Goal: Information Seeking & Learning: Learn about a topic

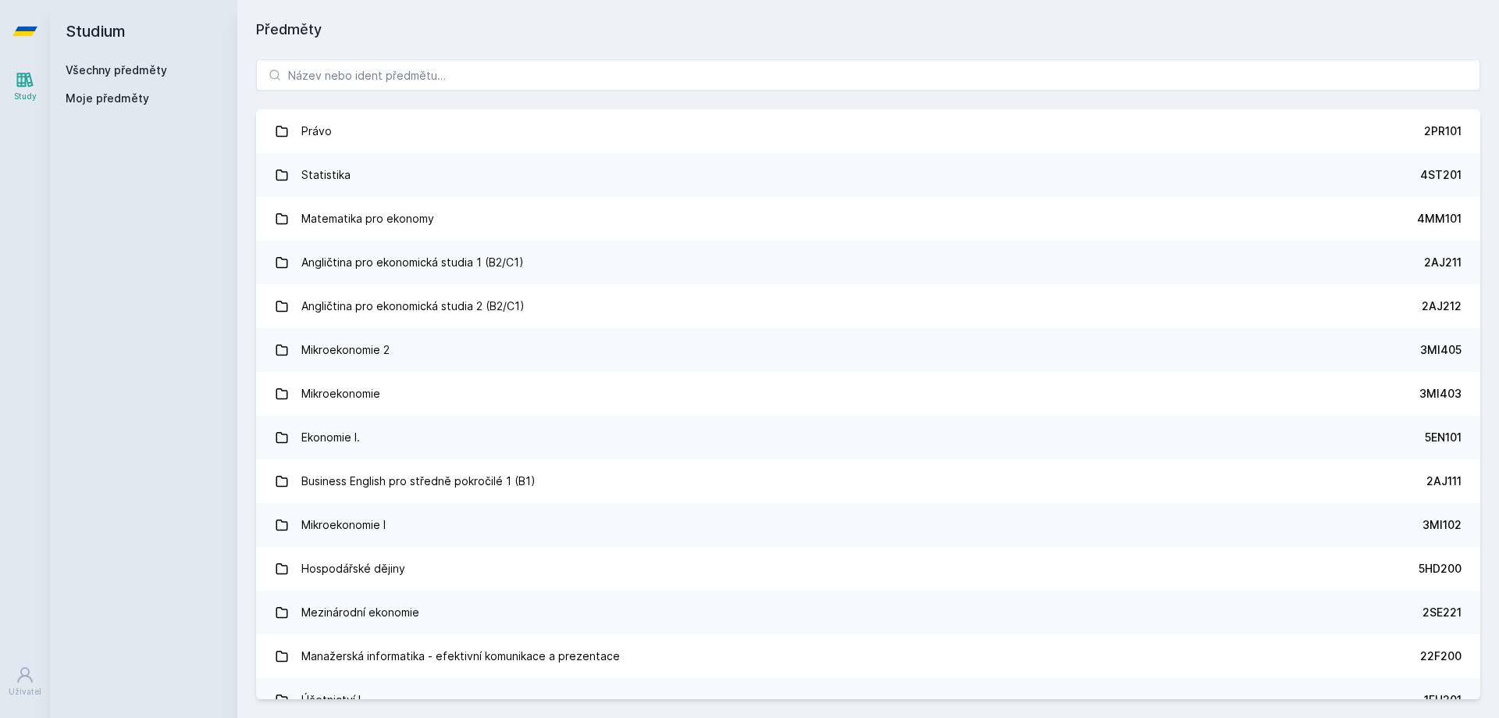
click at [754, 105] on button "Ne" at bounding box center [753, 100] width 56 height 39
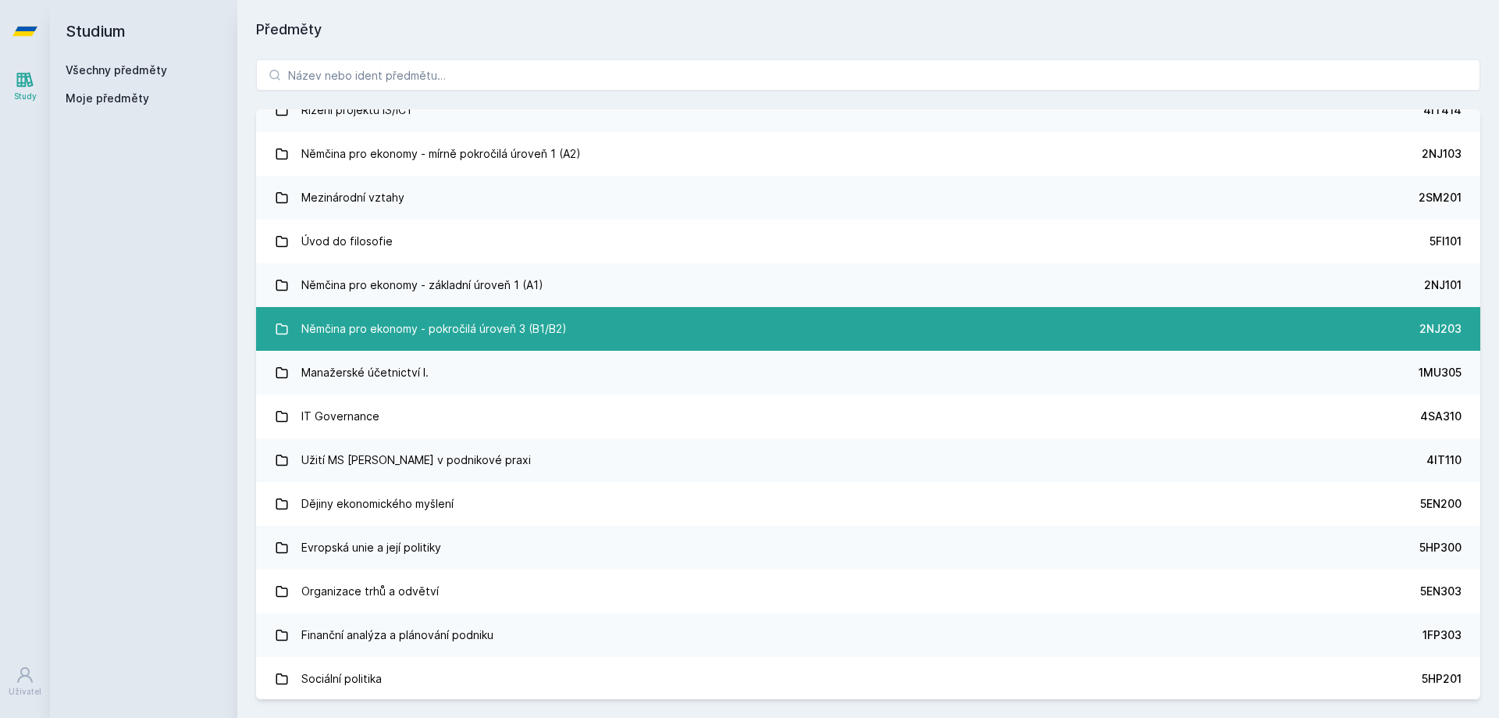
scroll to position [4751, 0]
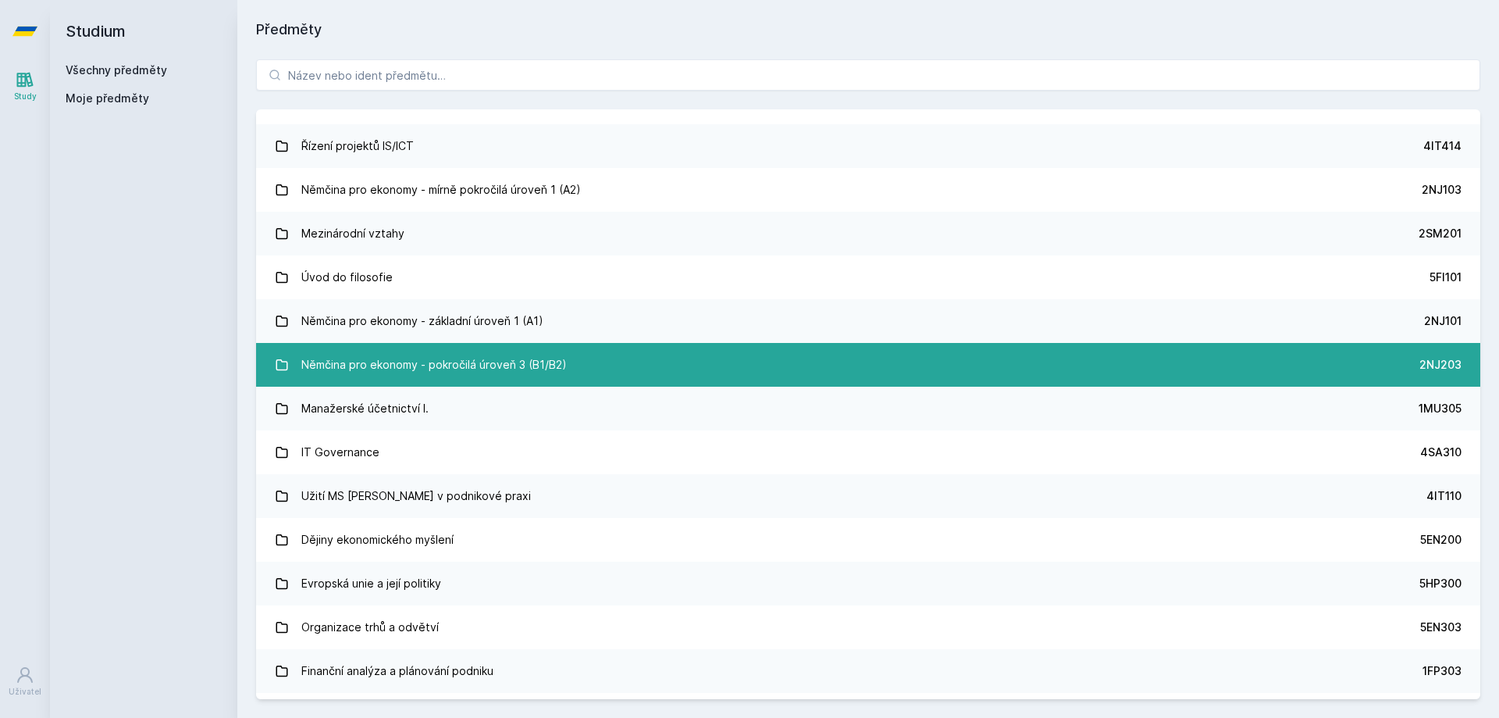
click at [409, 369] on div "Němčina pro ekonomy - pokročilá úroveň 3 (B1/B2)" at bounding box center [433, 364] width 265 height 31
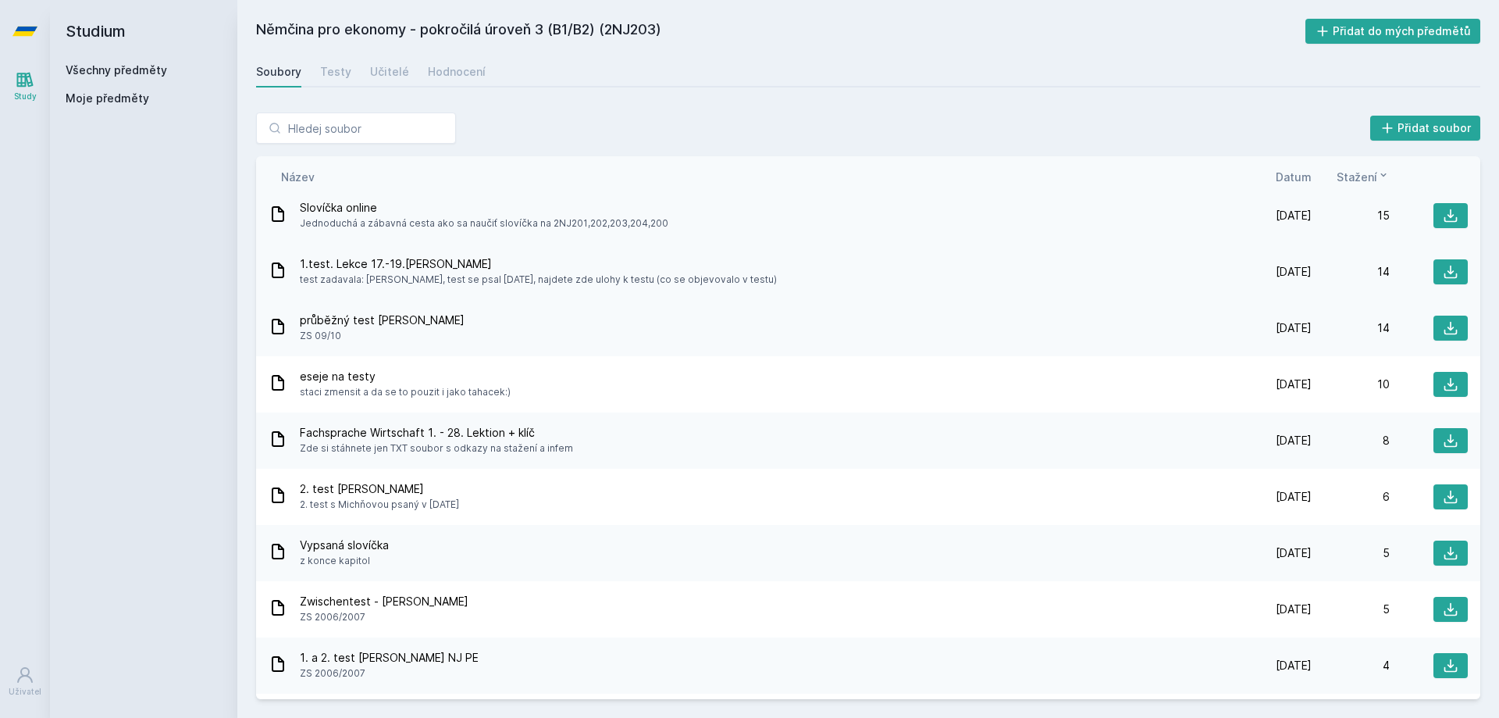
scroll to position [78, 0]
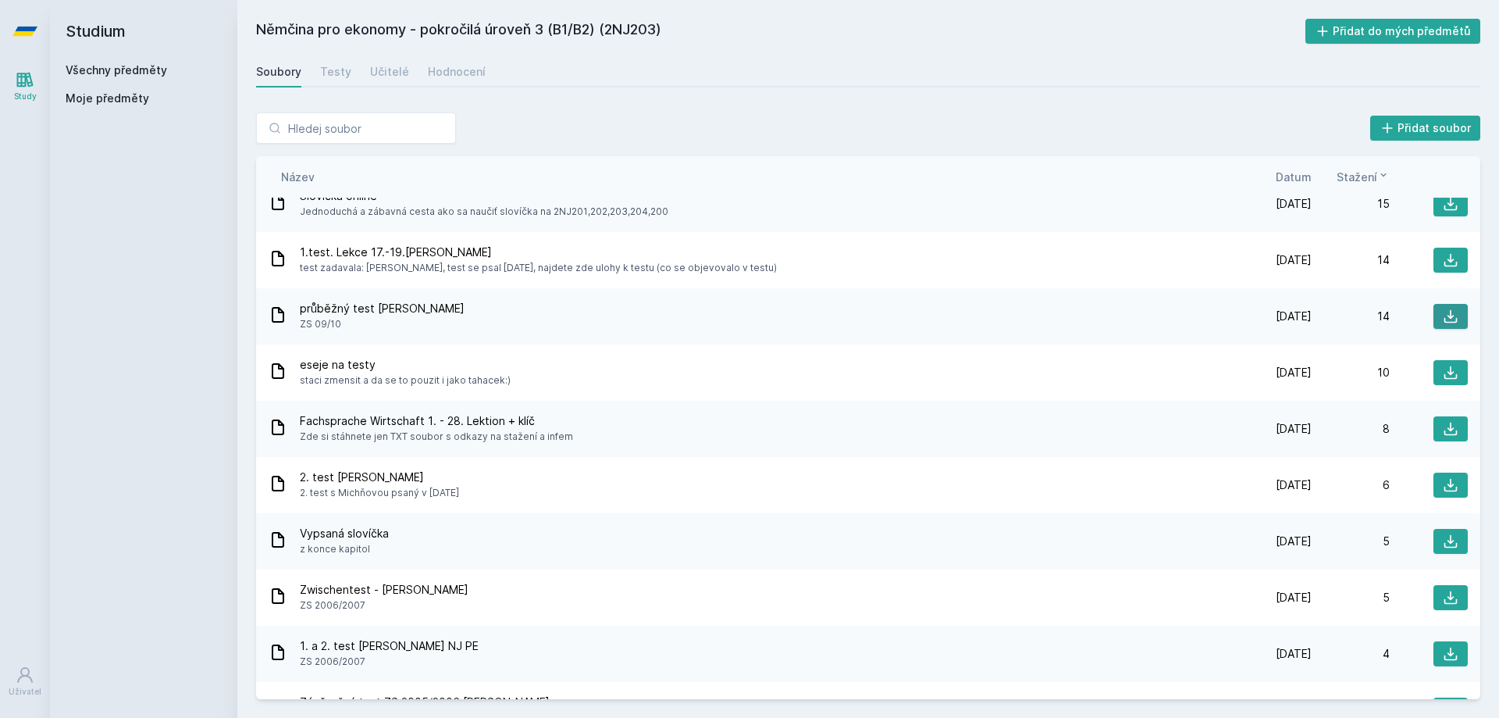
click at [1443, 319] on icon at bounding box center [1451, 316] width 16 height 16
click at [1444, 372] on icon at bounding box center [1450, 372] width 13 height 13
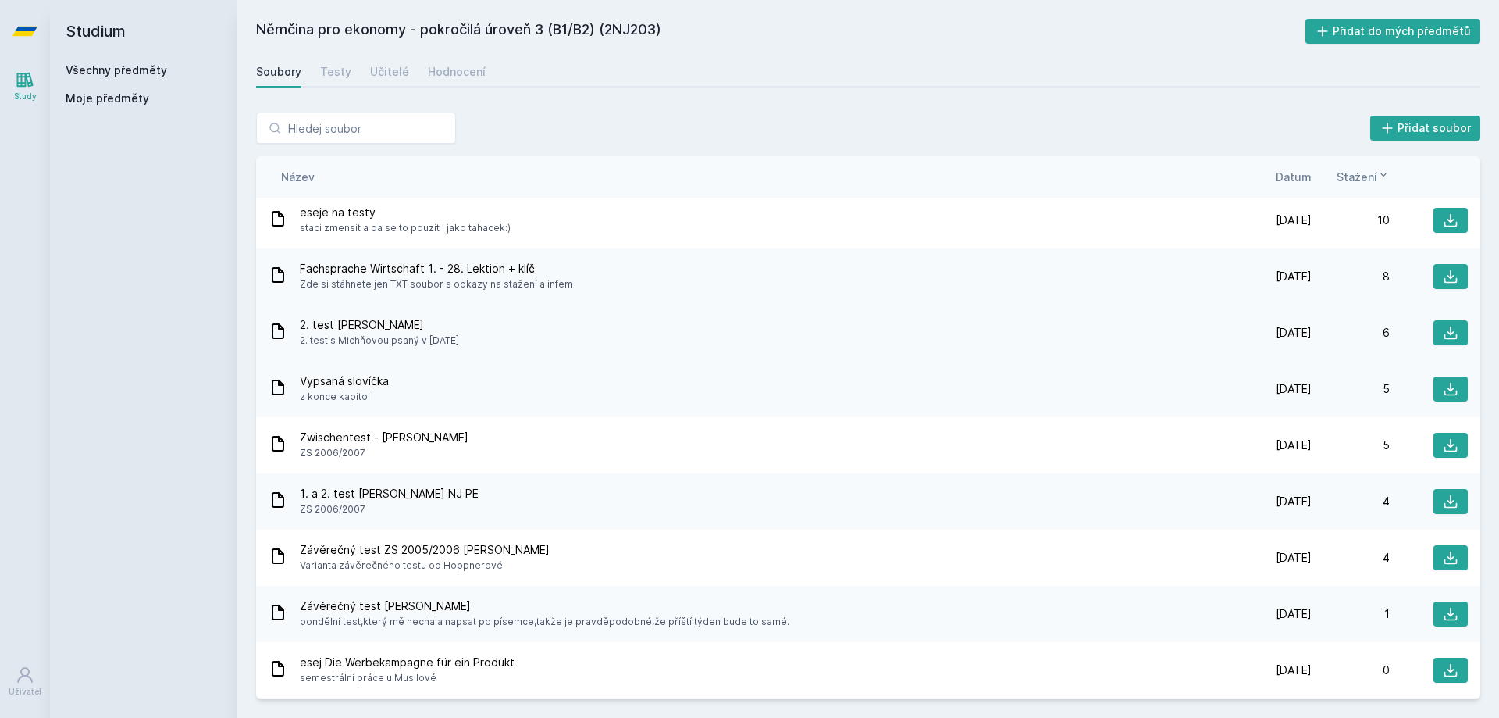
scroll to position [234, 0]
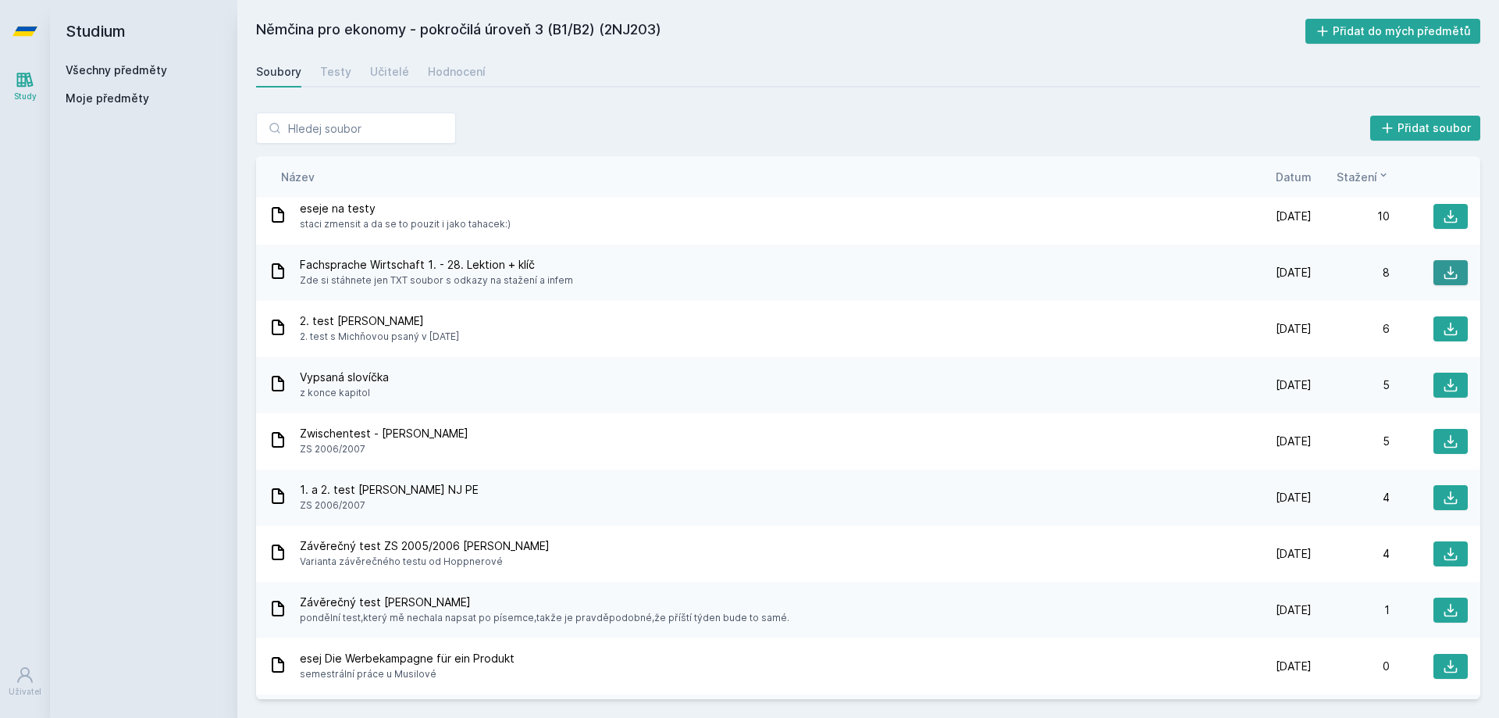
click at [1434, 276] on button at bounding box center [1451, 272] width 34 height 25
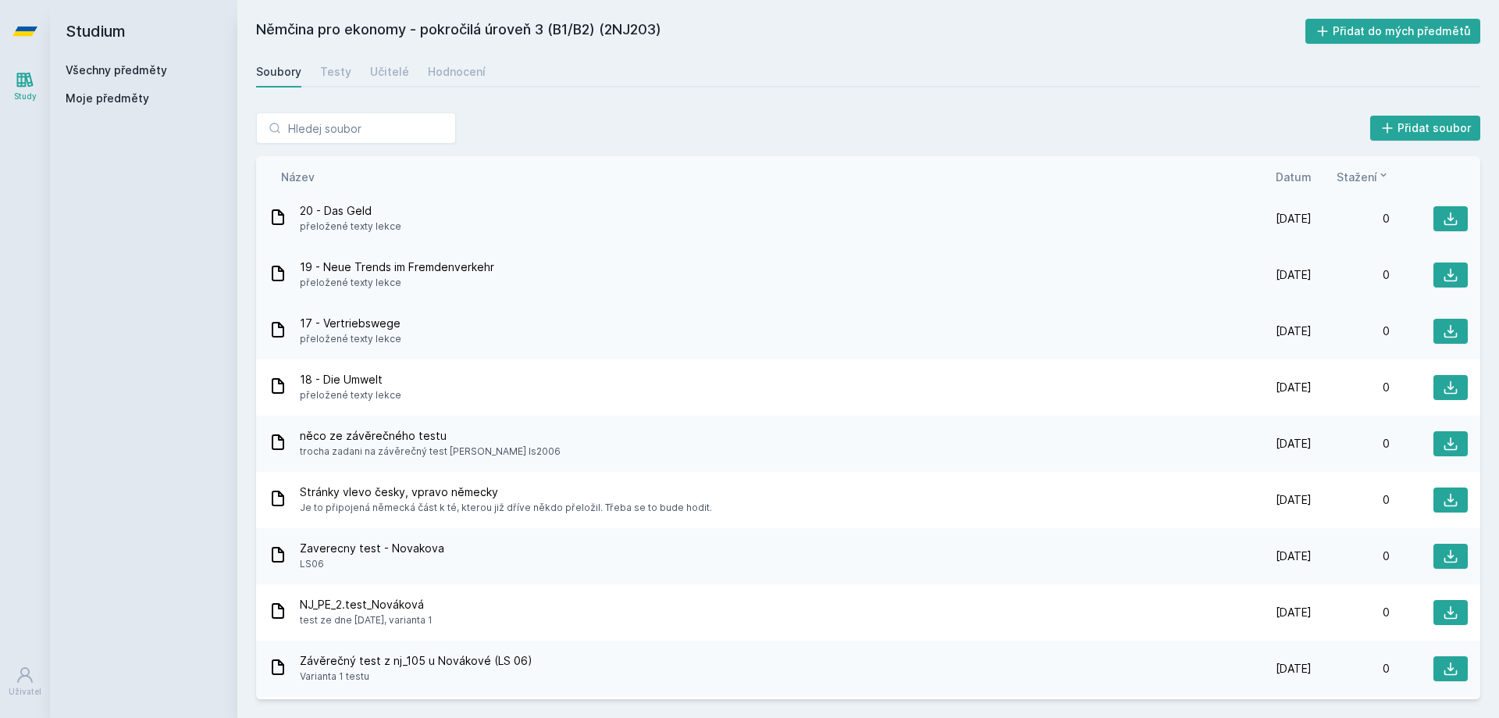
scroll to position [1874, 0]
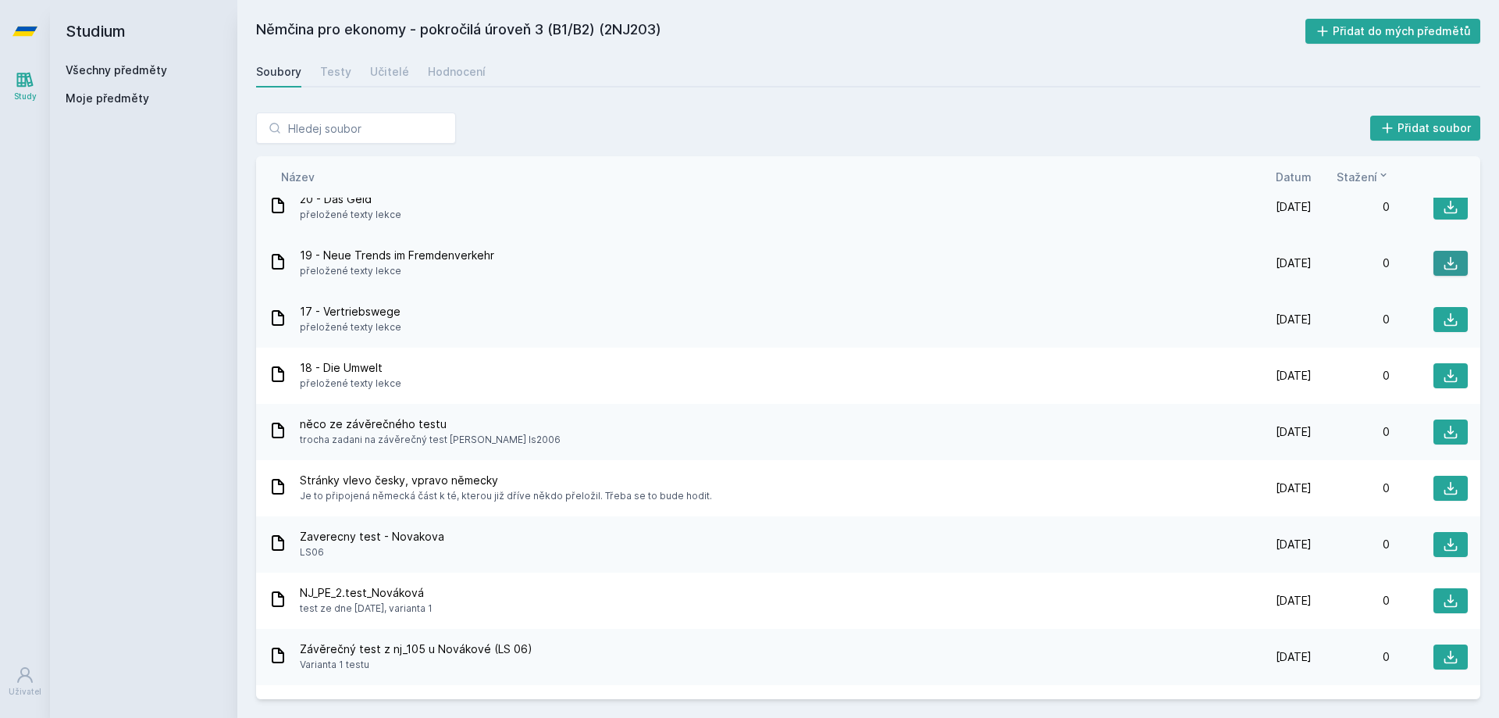
click at [1434, 260] on button at bounding box center [1451, 263] width 34 height 25
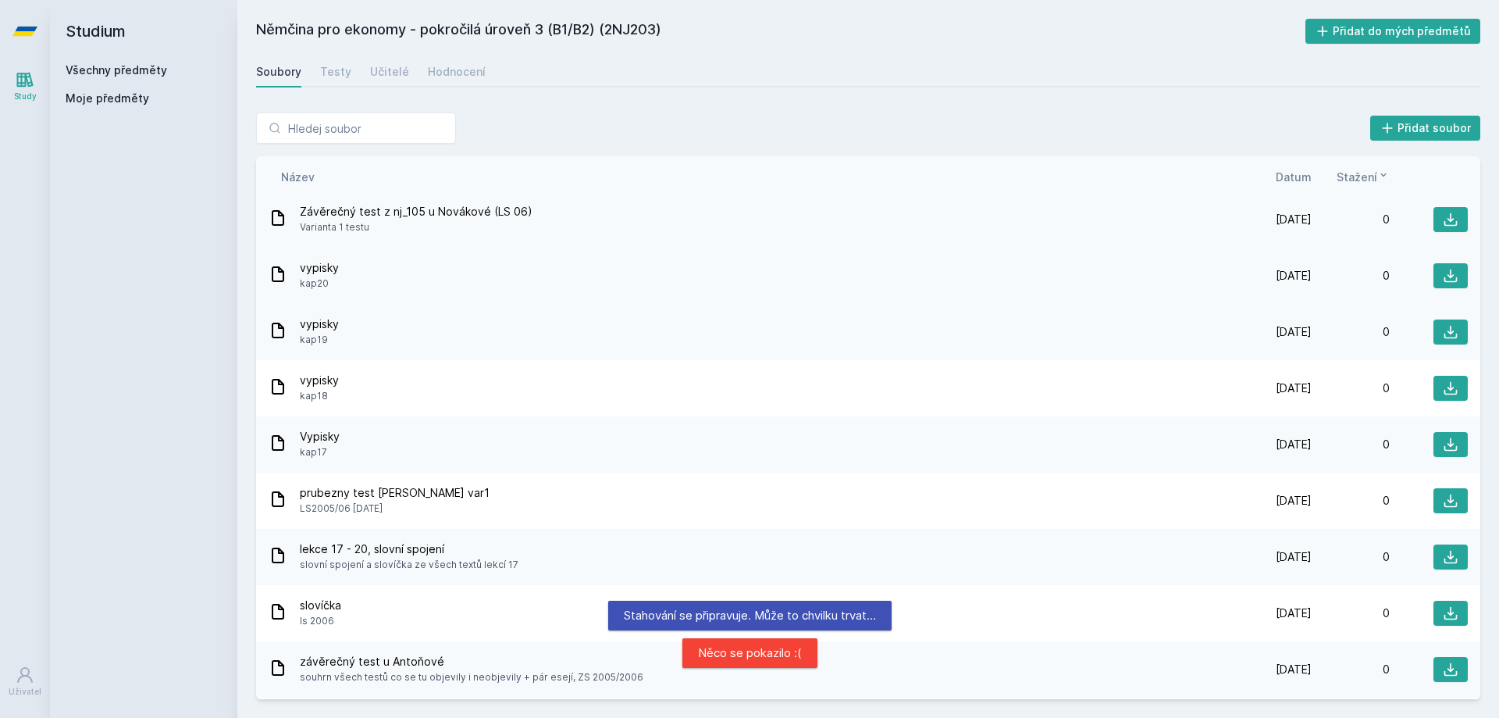
scroll to position [2342, 0]
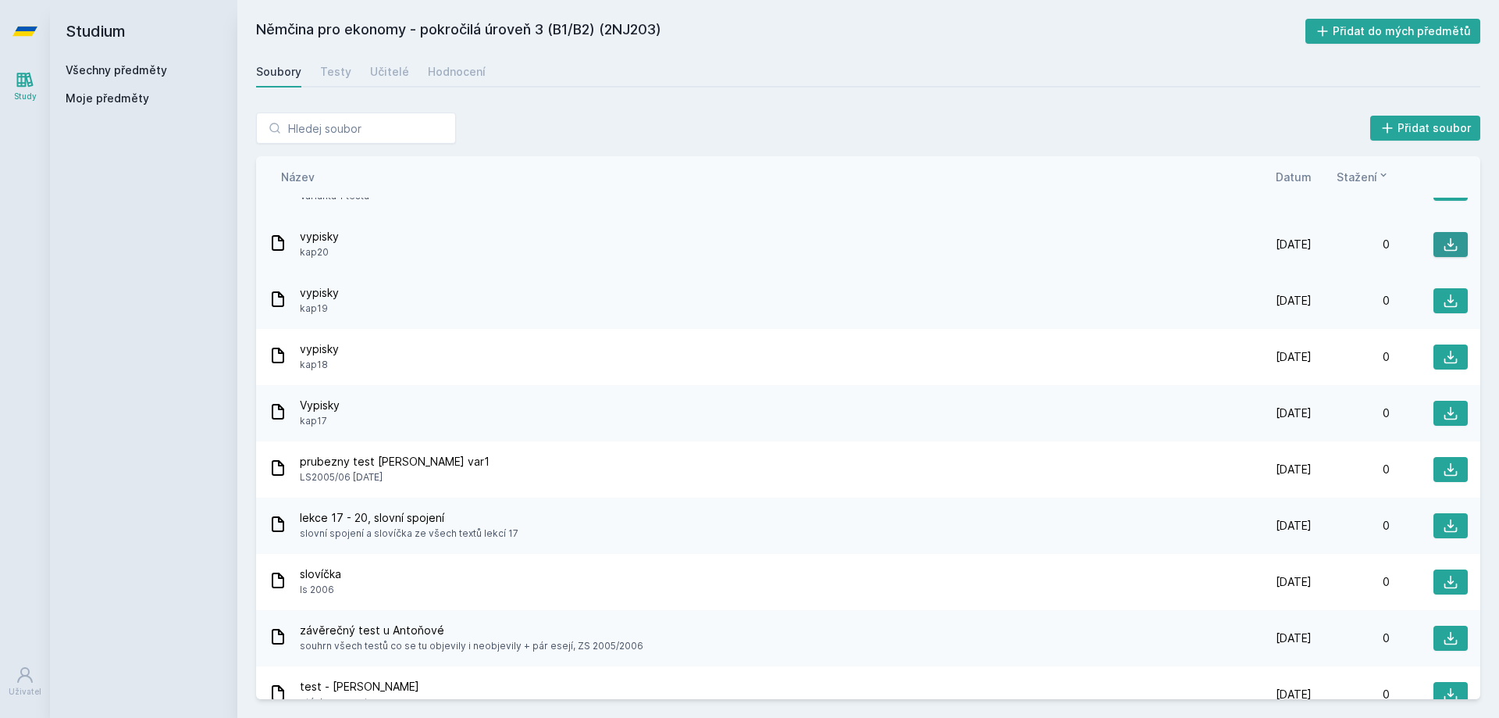
click at [1443, 247] on icon at bounding box center [1451, 245] width 16 height 16
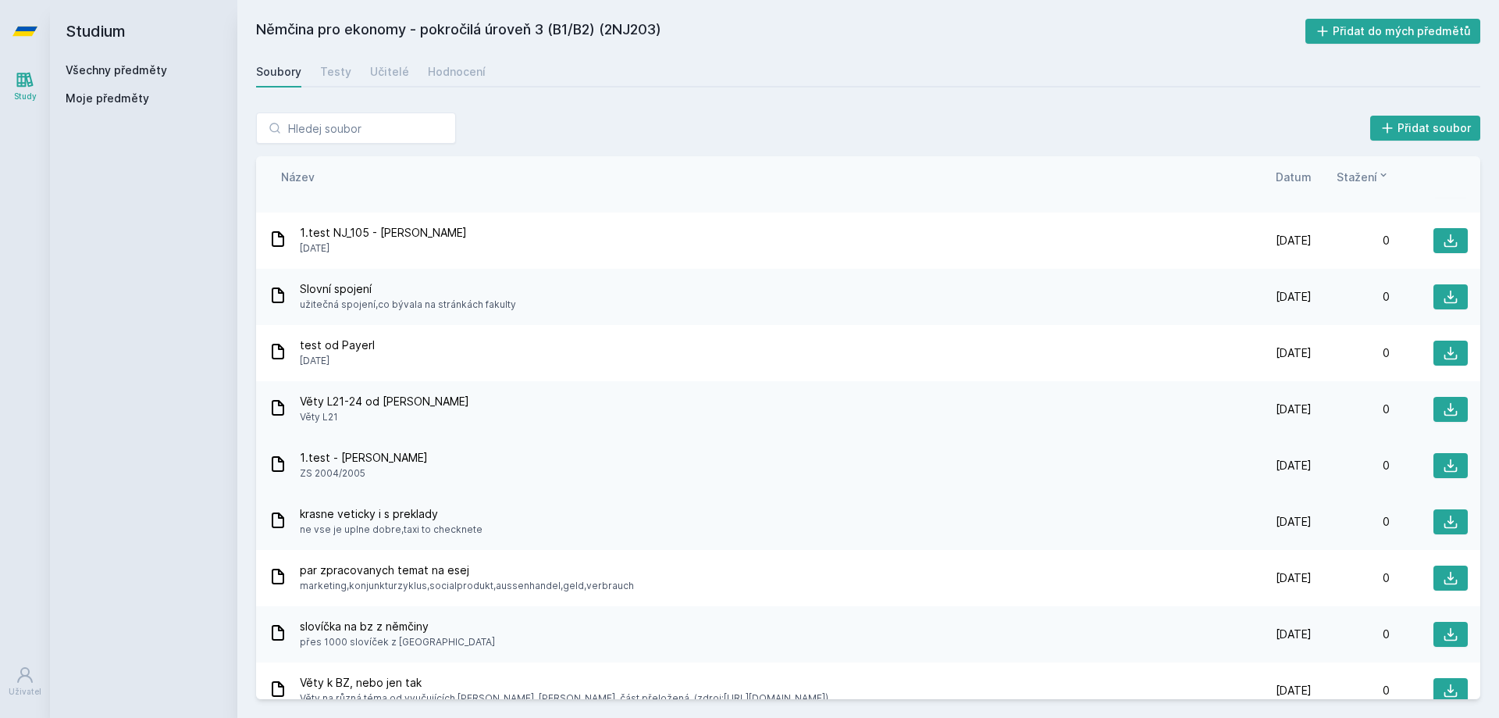
scroll to position [3827, 0]
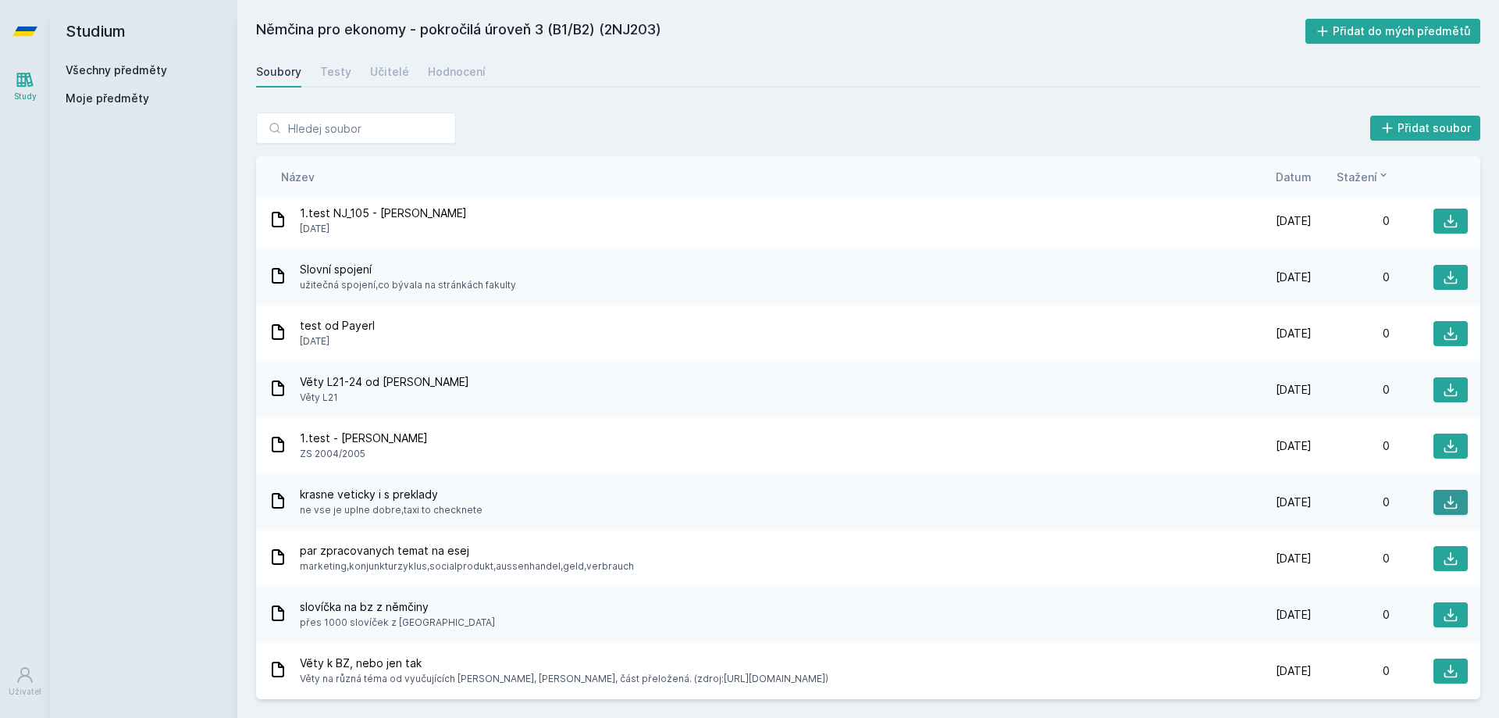
click at [1443, 501] on icon at bounding box center [1451, 502] width 16 height 16
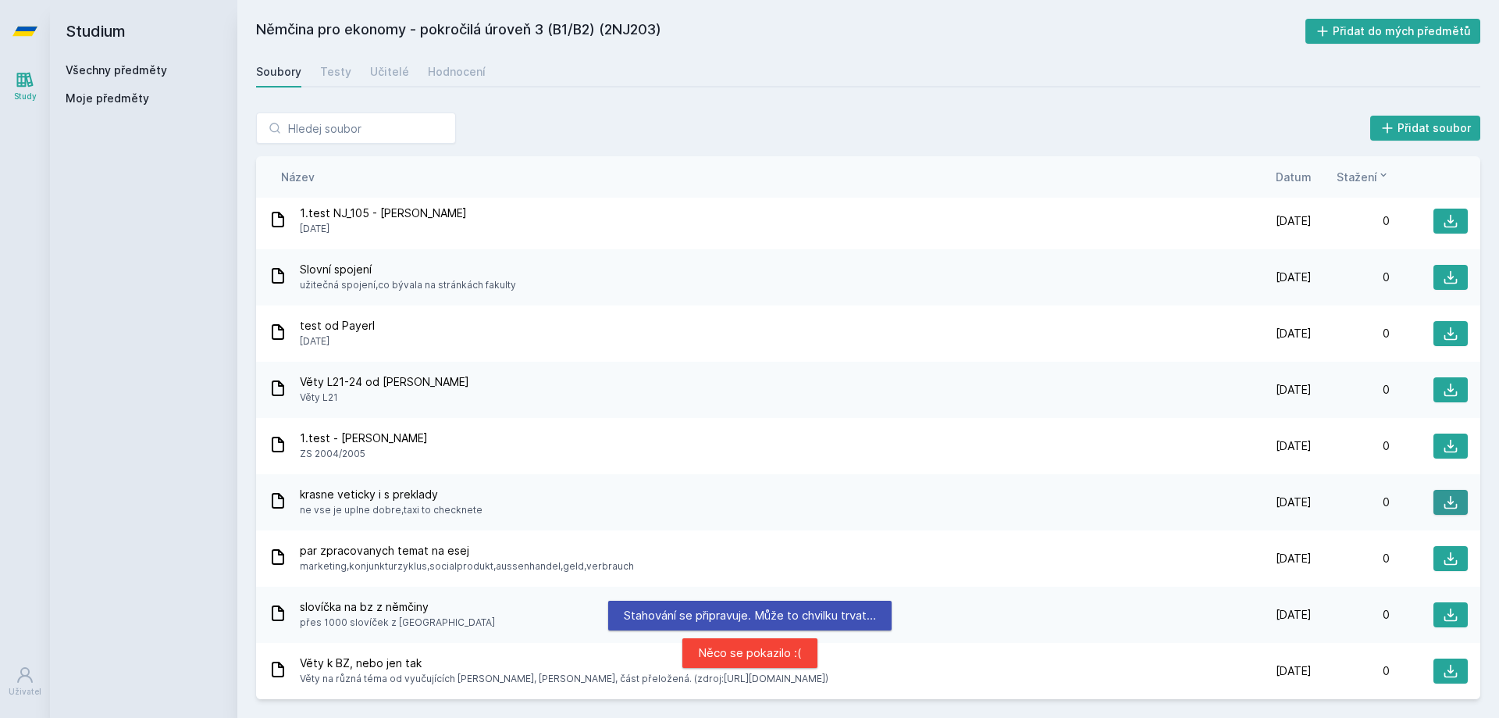
click at [1443, 501] on icon at bounding box center [1451, 502] width 16 height 16
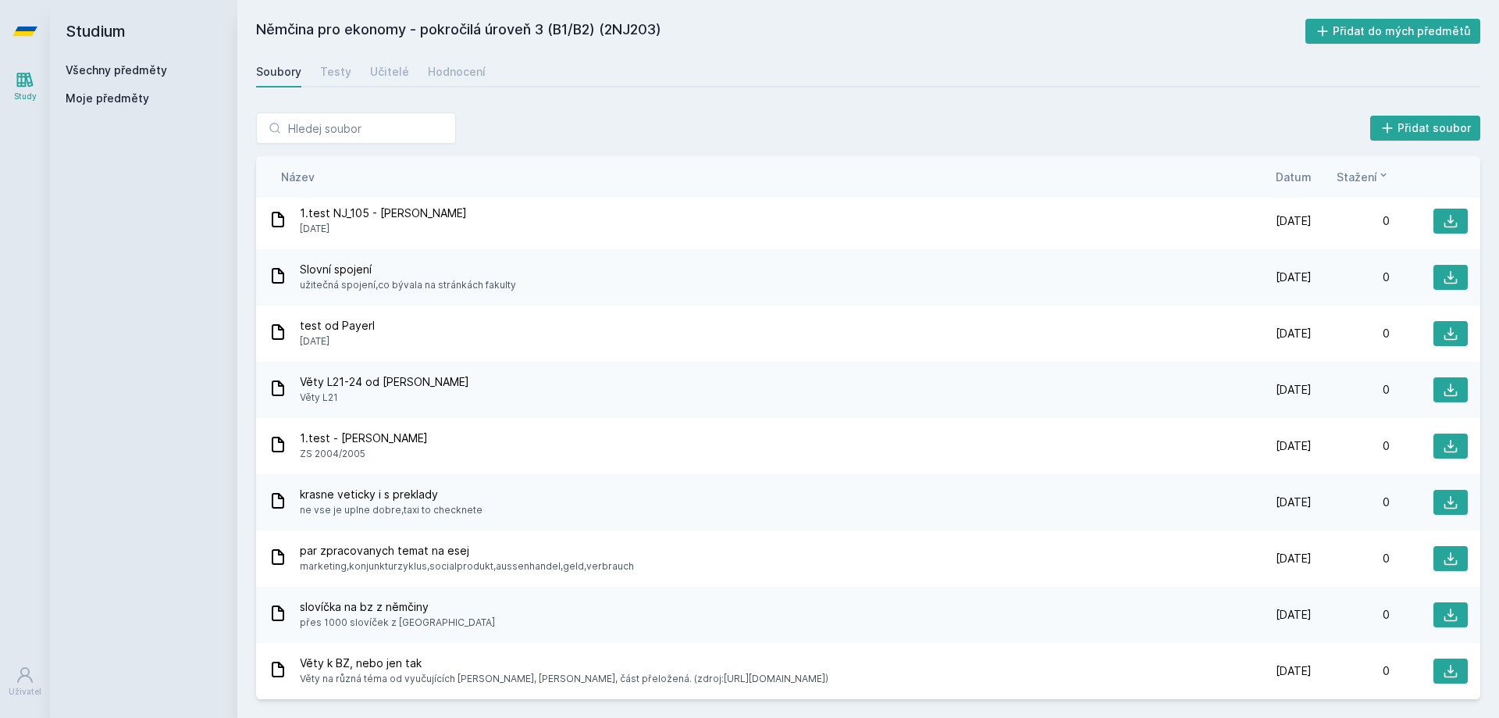
click at [1243, 69] on div "Soubory Testy Učitelé Hodnocení" at bounding box center [868, 71] width 1224 height 31
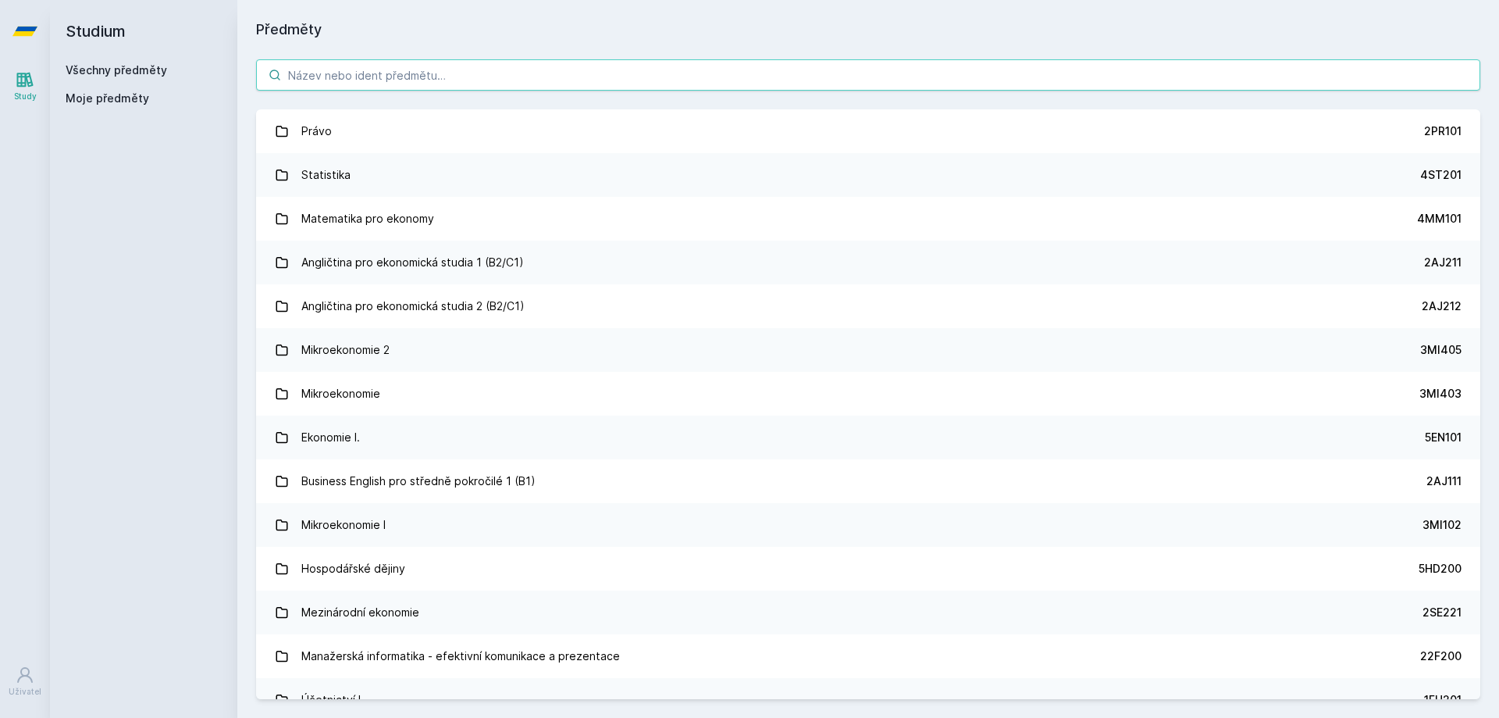
click at [353, 71] on input "search" at bounding box center [868, 74] width 1224 height 31
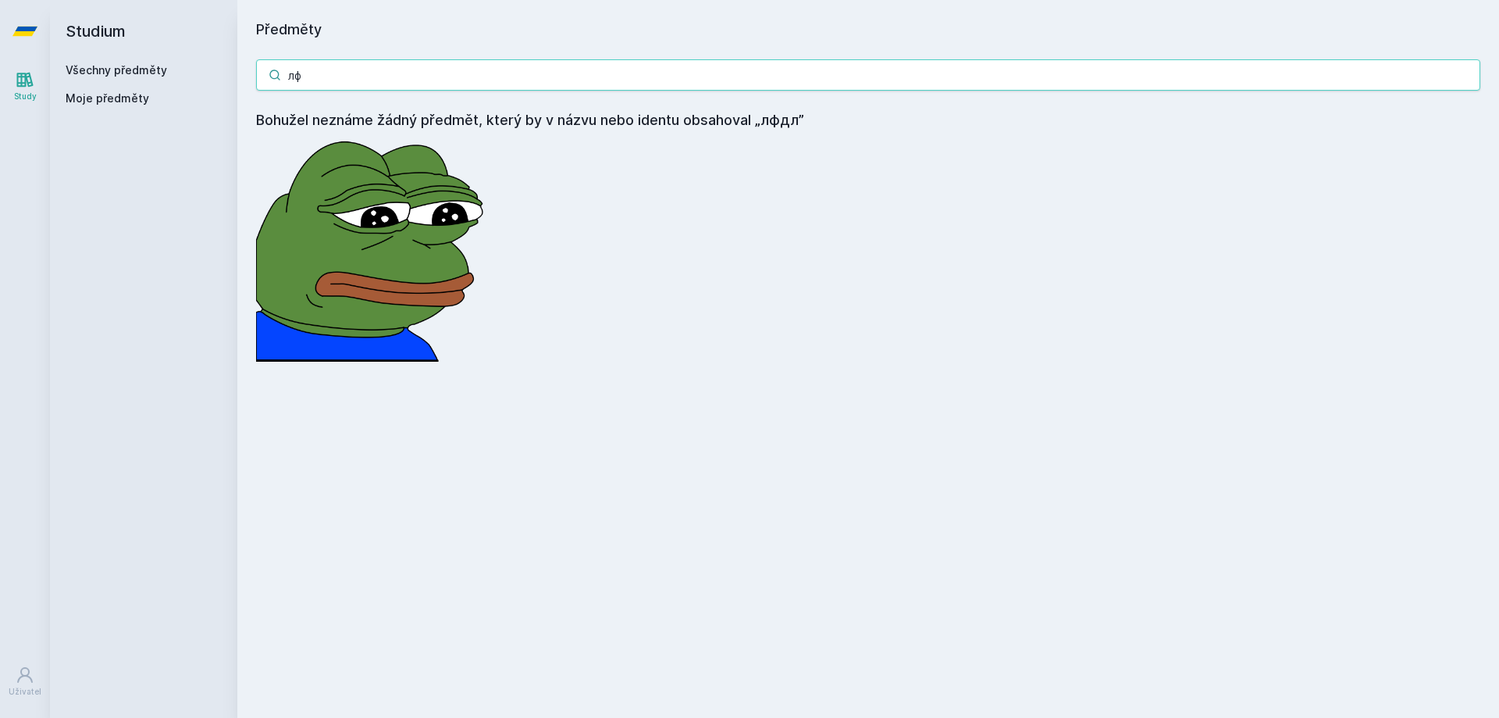
type input "л"
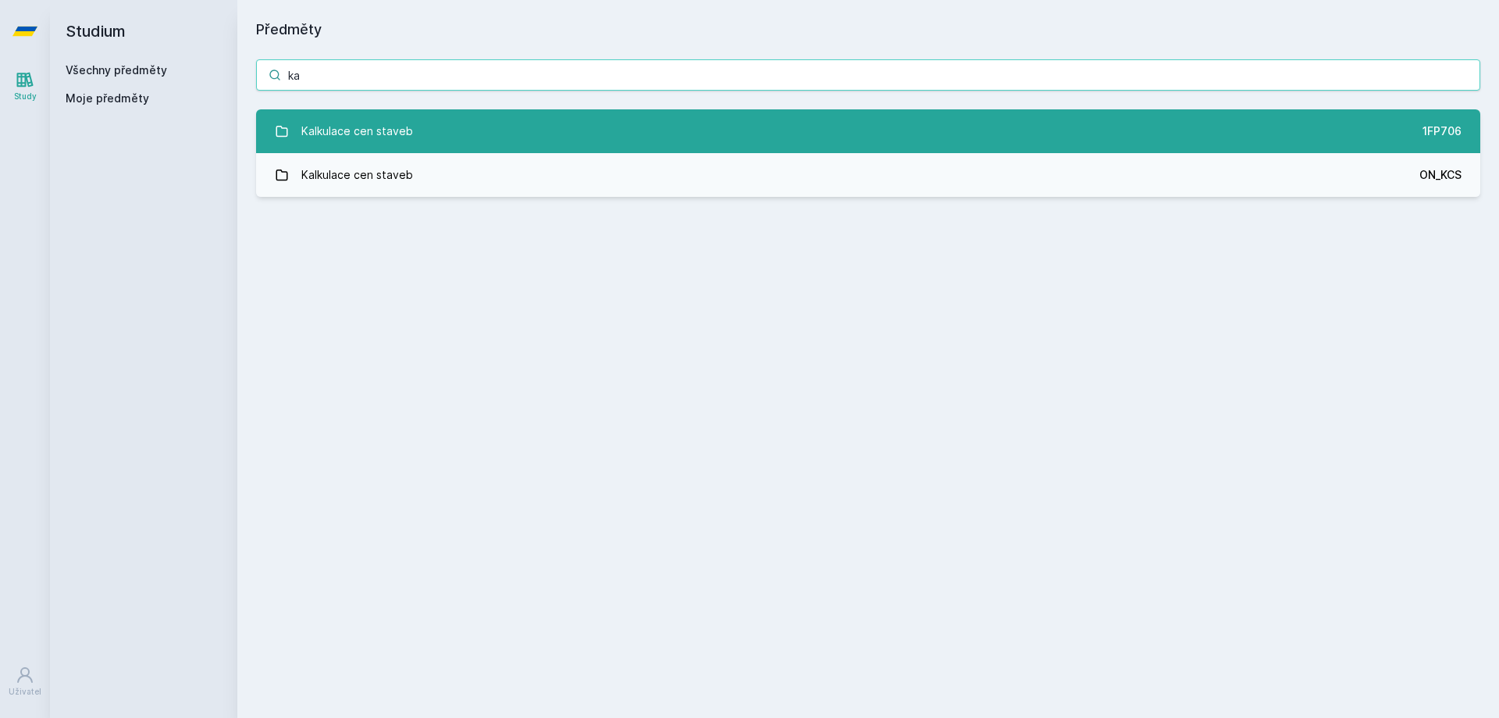
type input "k"
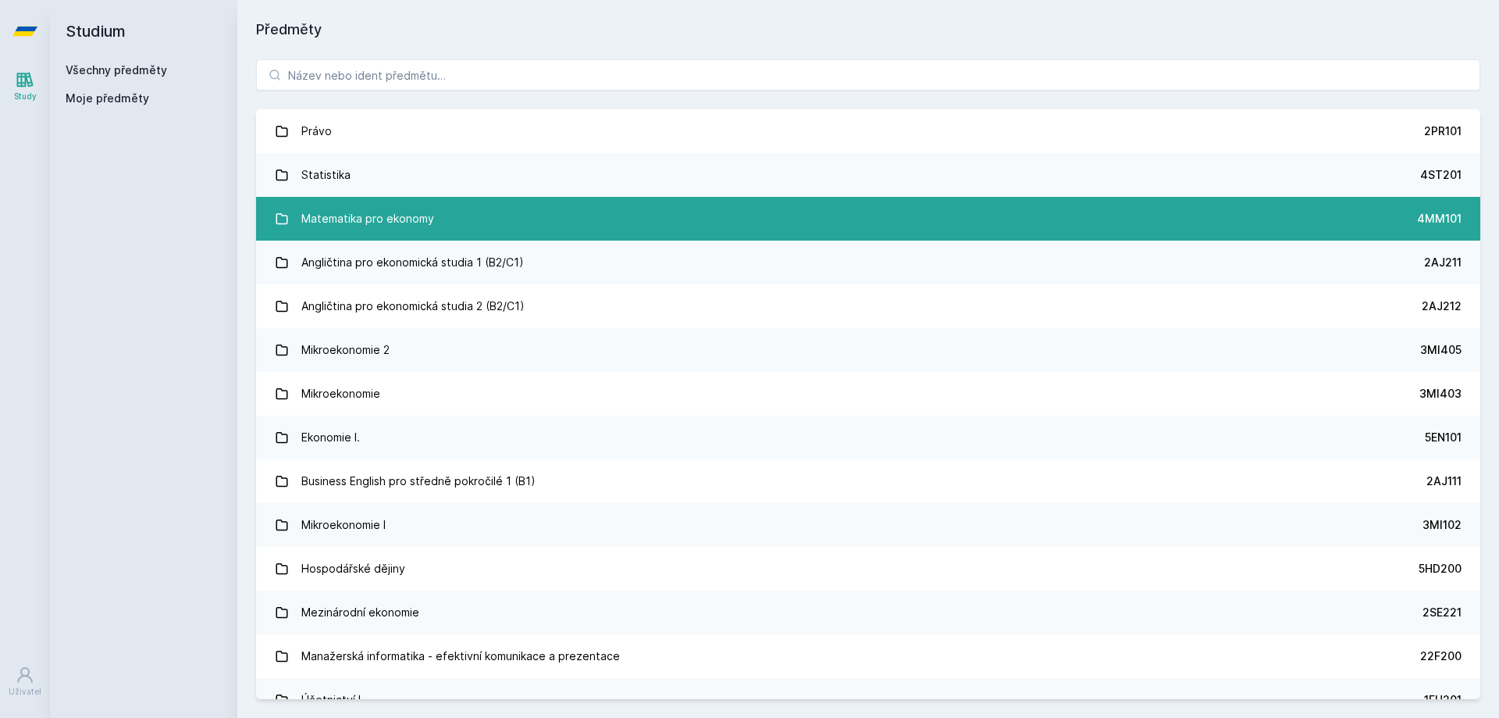
click at [375, 217] on div "Matematika pro ekonomy" at bounding box center [367, 218] width 133 height 31
click at [344, 222] on div "Matematika pro ekonomy" at bounding box center [367, 218] width 133 height 31
